Goal: Find specific page/section

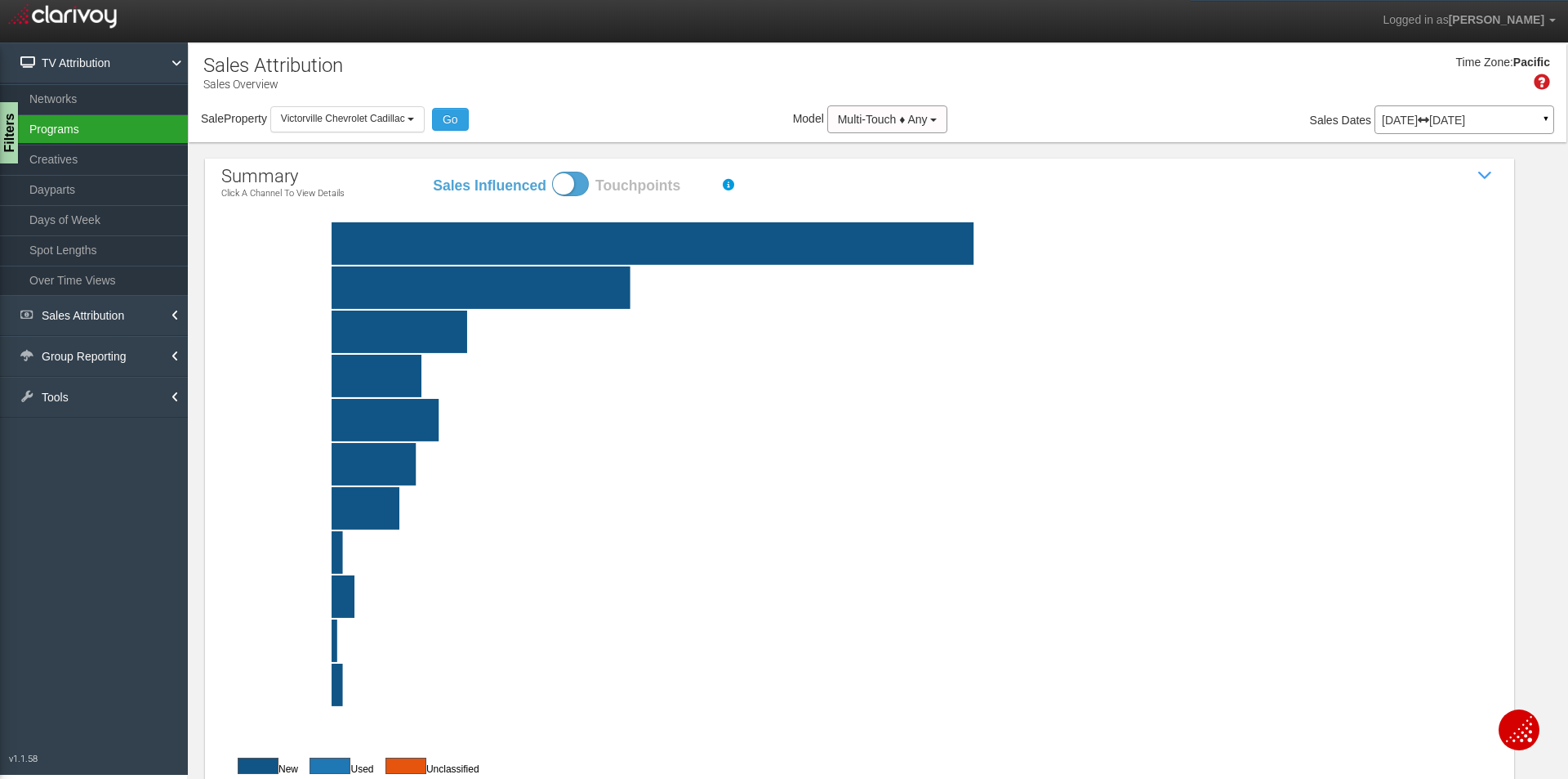
click at [61, 128] on link "Programs" at bounding box center [94, 129] width 188 height 30
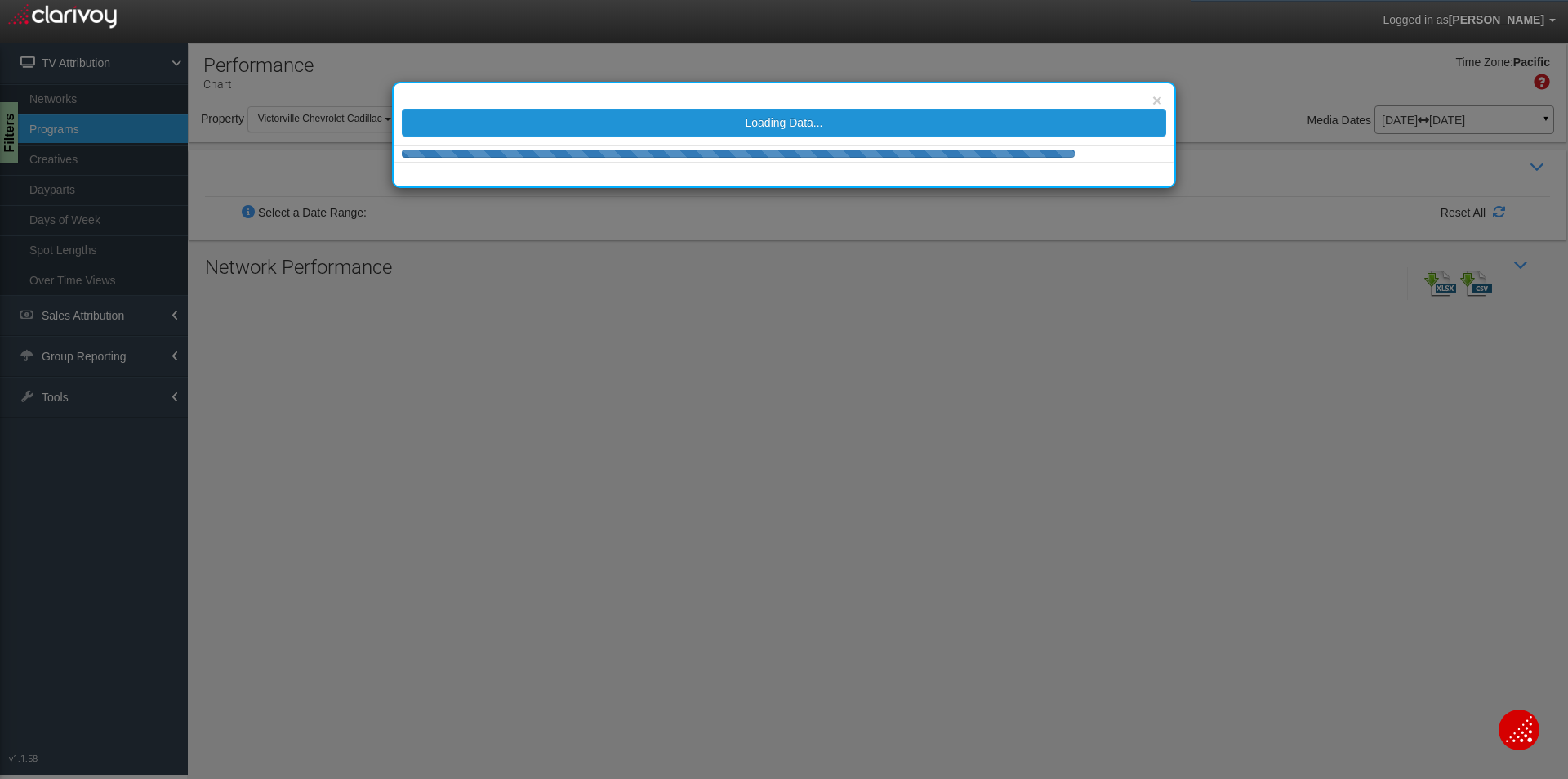
select select
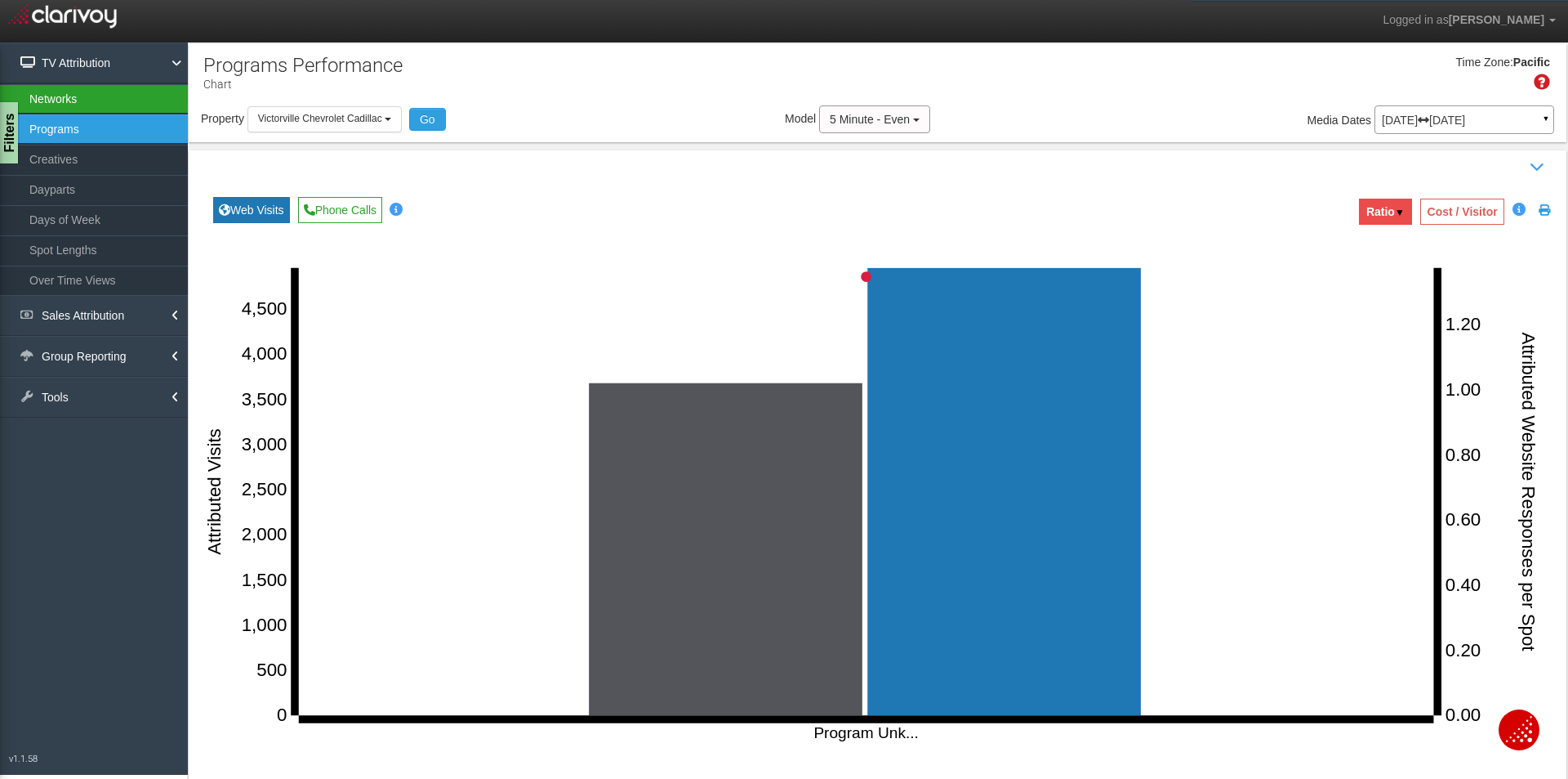
click at [63, 102] on link "Networks" at bounding box center [94, 98] width 188 height 30
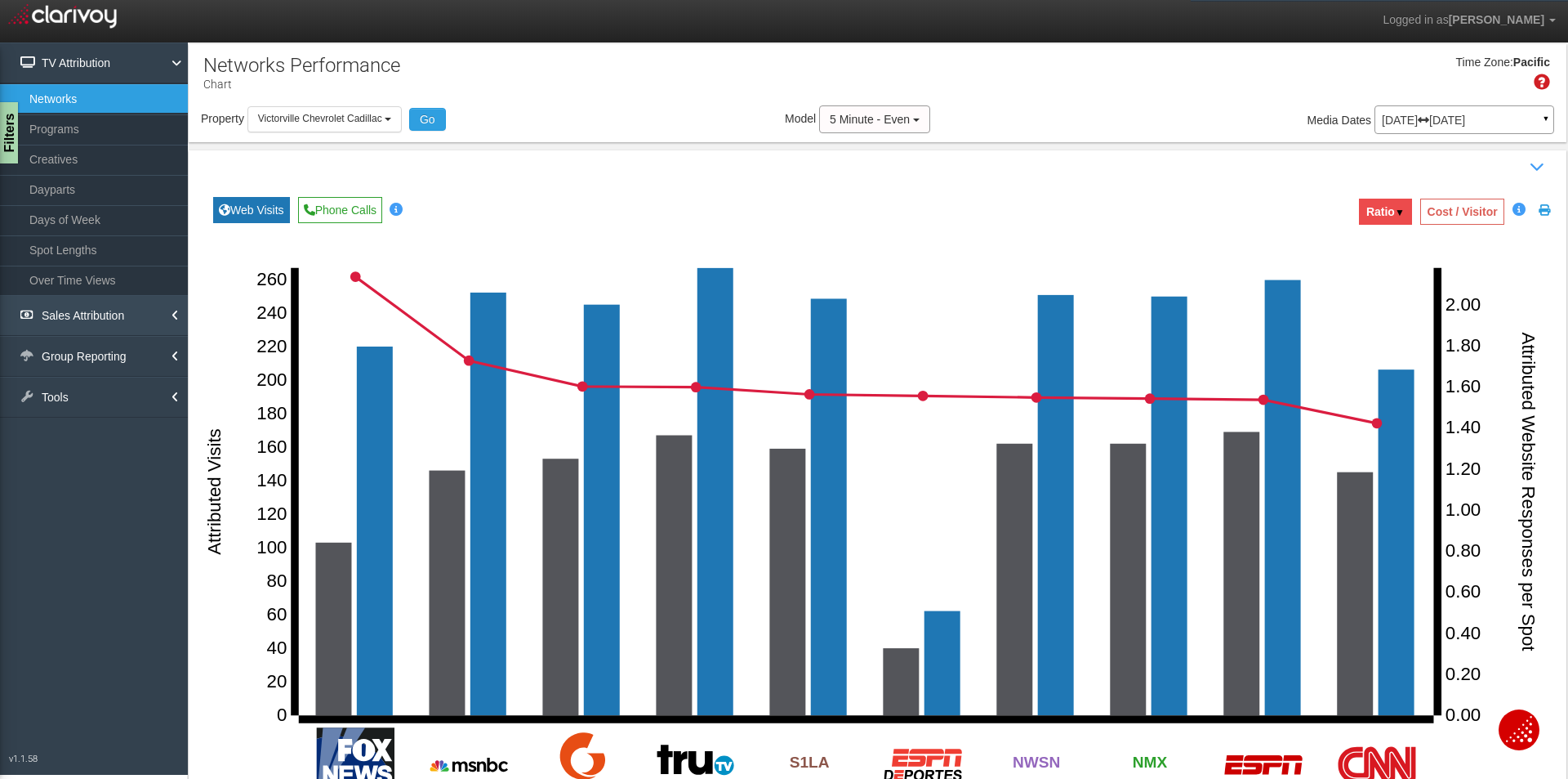
click at [109, 317] on link "Sales Attribution" at bounding box center [94, 316] width 188 height 41
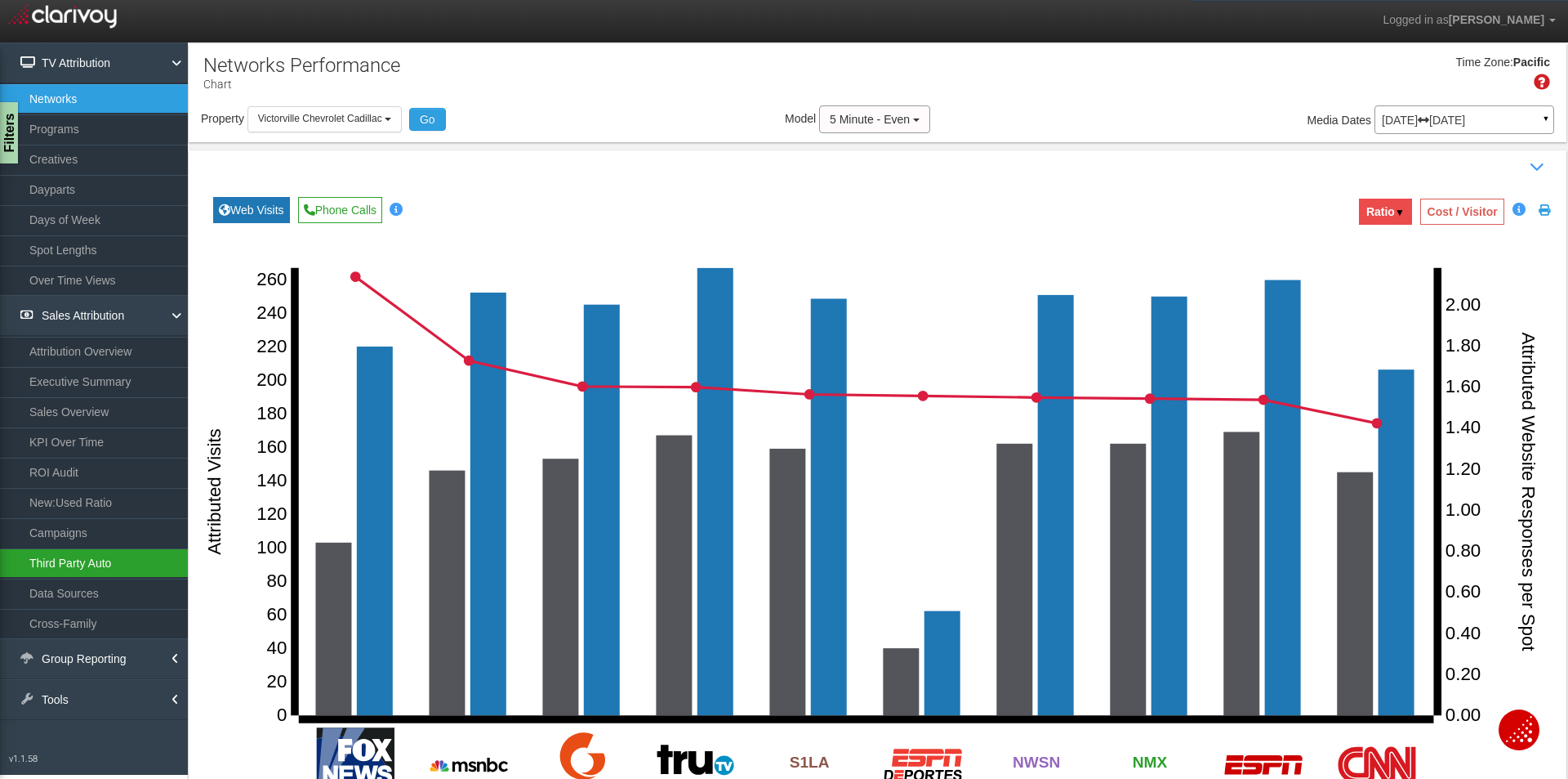
click at [74, 558] on link "Third Party Auto" at bounding box center [94, 563] width 188 height 30
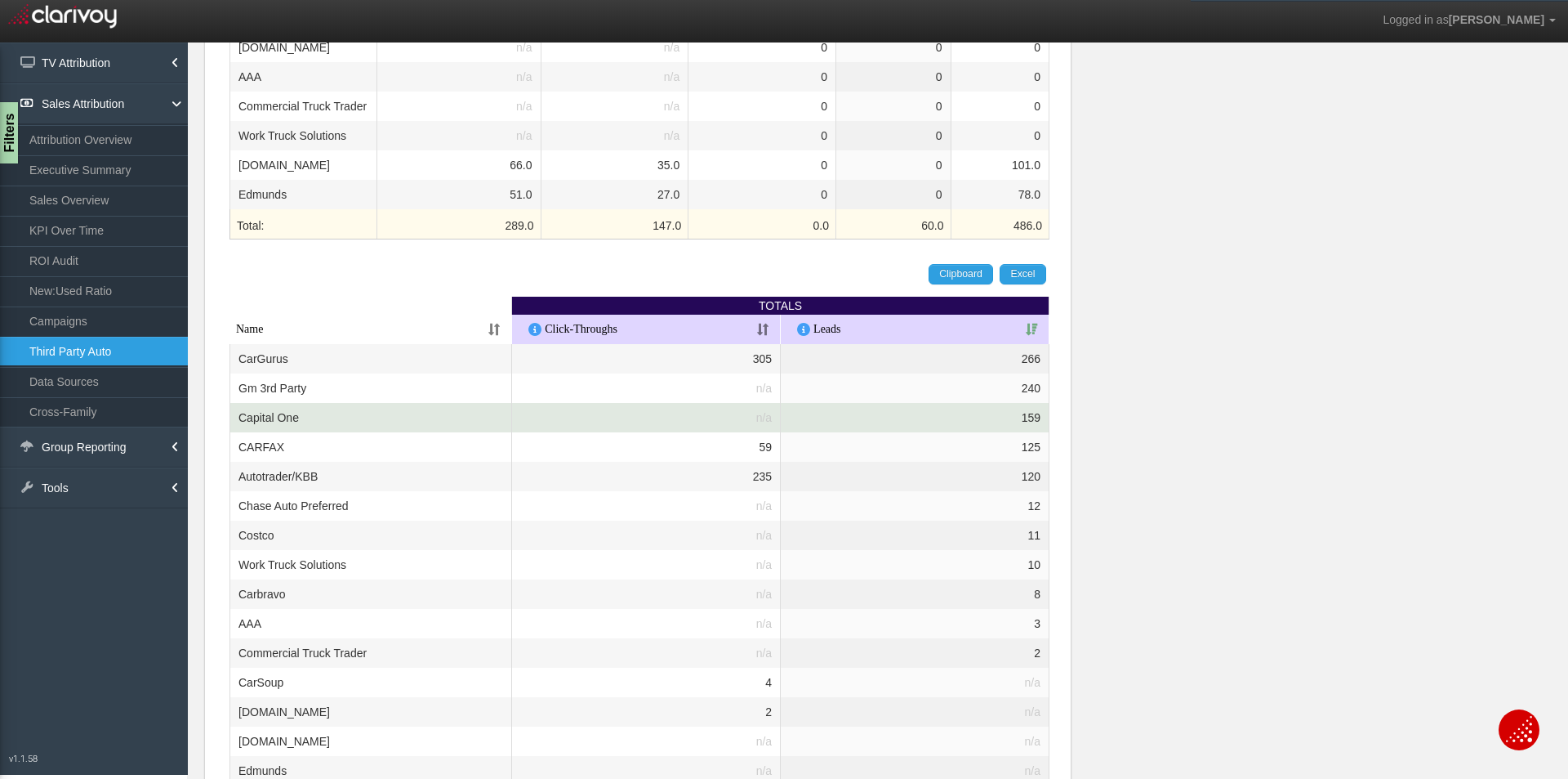
scroll to position [576, 0]
